Goal: Task Accomplishment & Management: Use online tool/utility

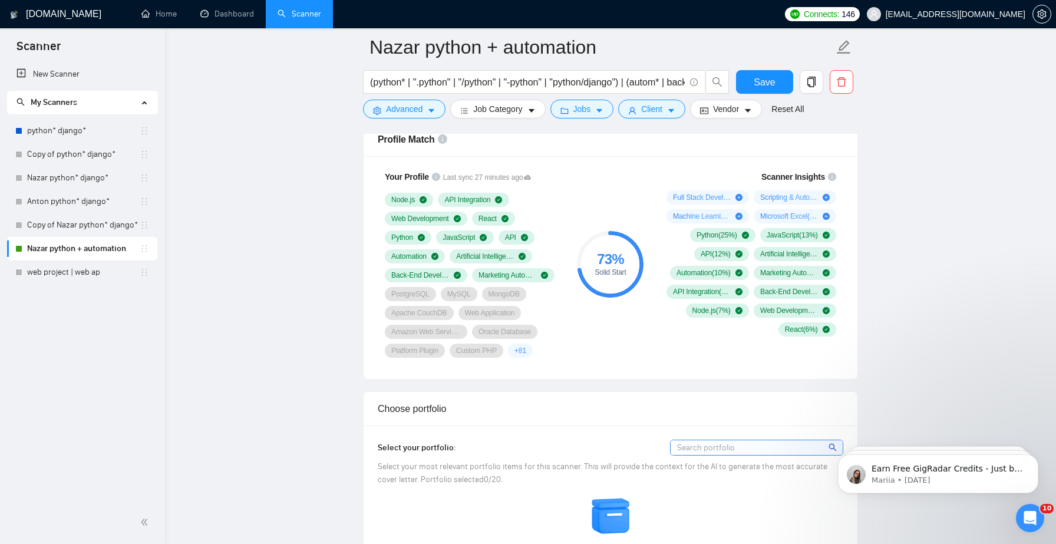
scroll to position [771, 0]
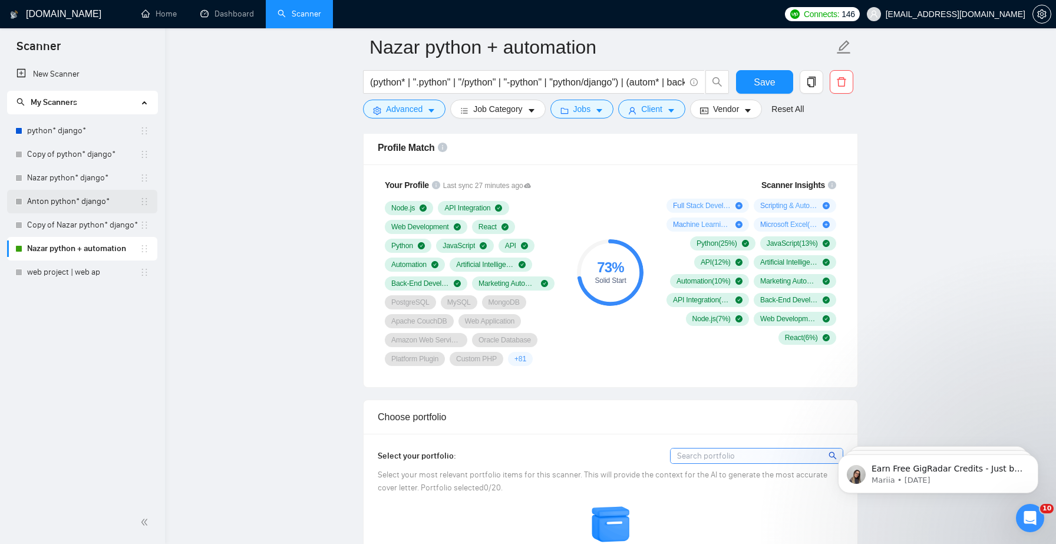
click at [61, 210] on link "Anton python* django*" at bounding box center [83, 202] width 113 height 24
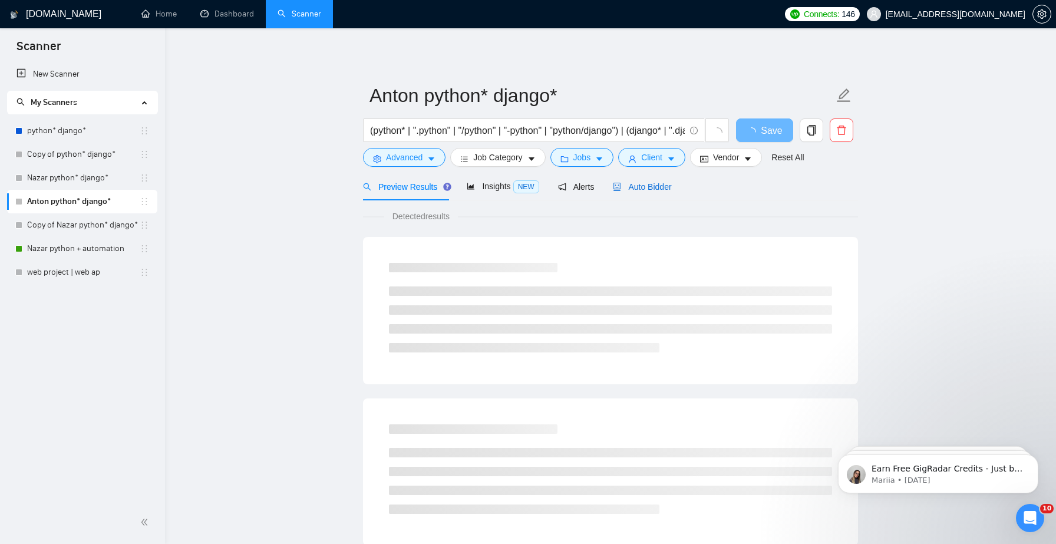
click at [654, 182] on span "Auto Bidder" at bounding box center [642, 186] width 58 height 9
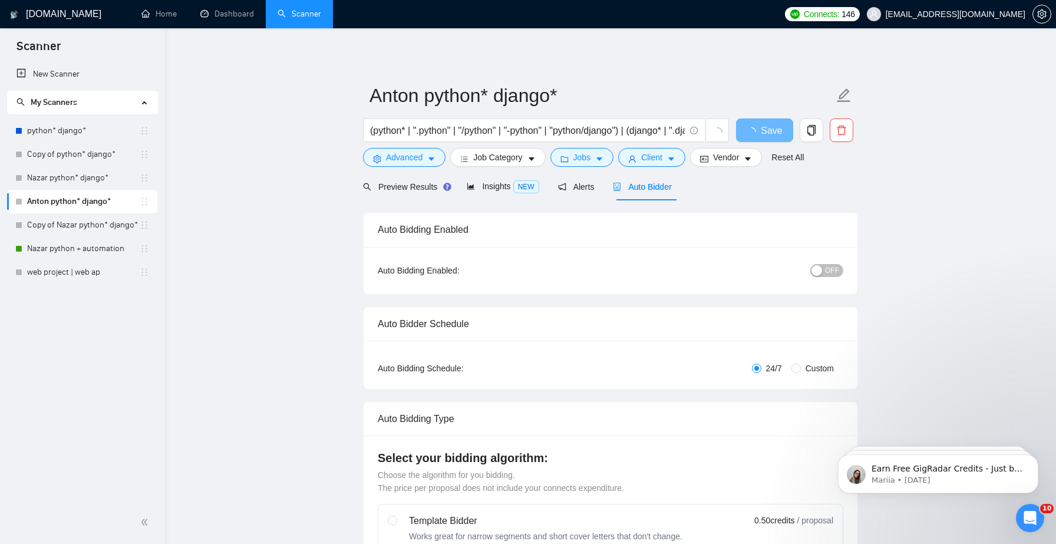
checkbox input "true"
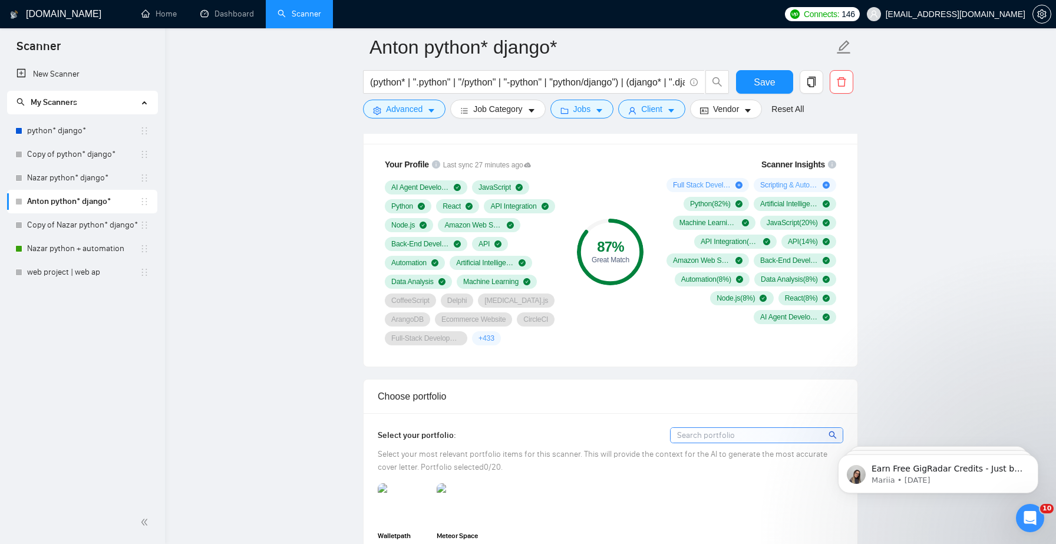
scroll to position [790, 0]
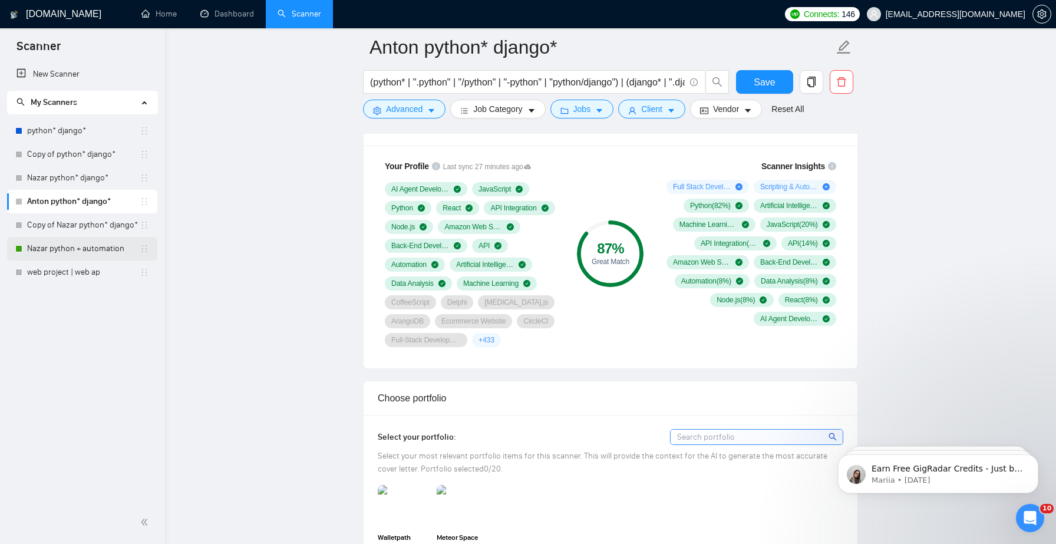
click at [86, 252] on link "Nazar python + automation" at bounding box center [83, 249] width 113 height 24
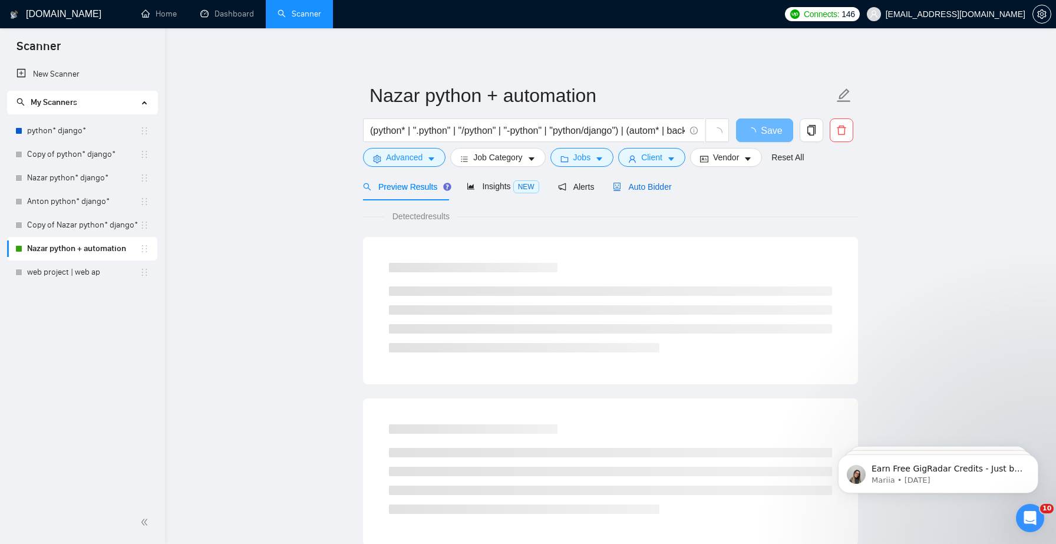
click at [637, 183] on span "Auto Bidder" at bounding box center [642, 186] width 58 height 9
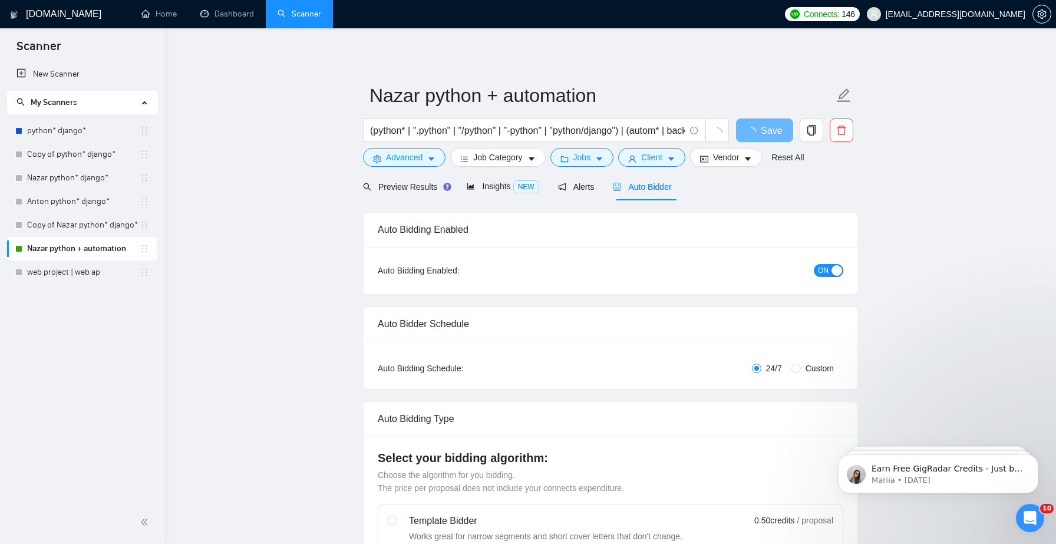
checkbox input "true"
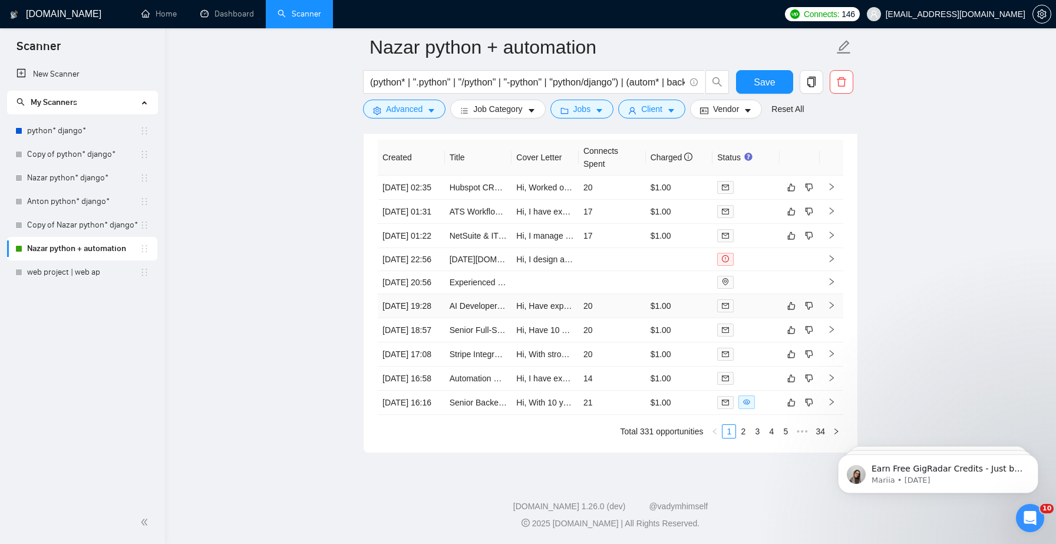
scroll to position [3226, 0]
